Goal: Task Accomplishment & Management: Manage account settings

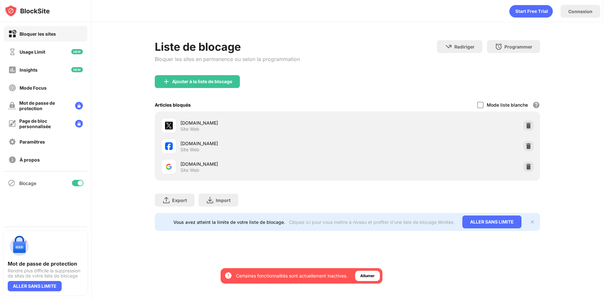
click at [530, 166] on img at bounding box center [528, 166] width 6 height 6
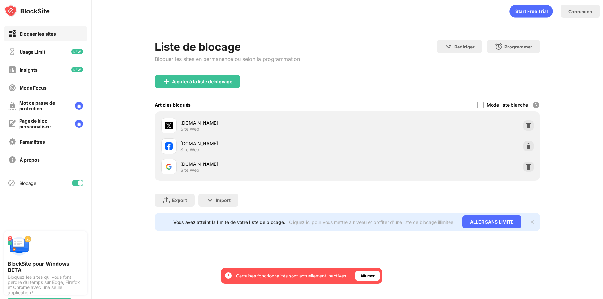
click at [527, 168] on img at bounding box center [528, 166] width 6 height 6
